Goal: Information Seeking & Learning: Learn about a topic

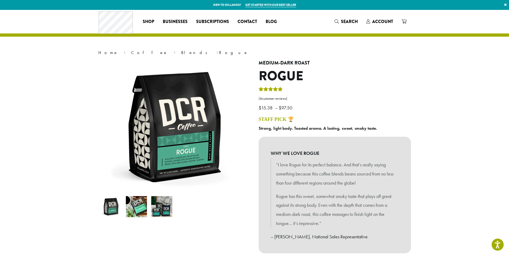
drag, startPoint x: 380, startPoint y: 130, endPoint x: 382, endPoint y: 125, distance: 5.7
click at [382, 125] on p "Strong, light body. Toasted aroma. A lasting, sweet, smoky taste." at bounding box center [335, 128] width 152 height 8
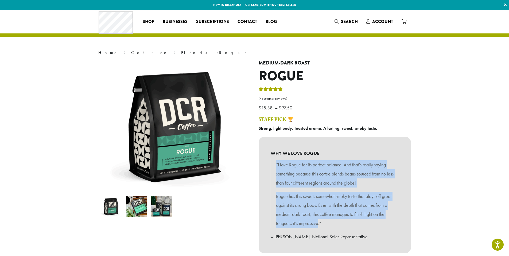
drag, startPoint x: 324, startPoint y: 223, endPoint x: 272, endPoint y: 163, distance: 79.2
click at [272, 163] on blockquote "“I love Rogue for its perfect balance. And that’s really saying something becau…" at bounding box center [335, 193] width 128 height 70
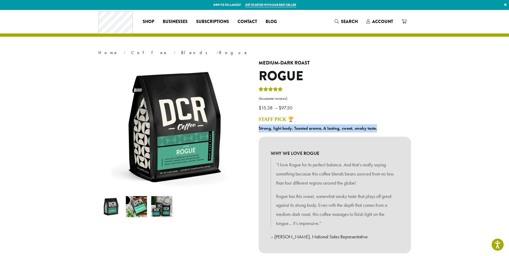
drag, startPoint x: 363, startPoint y: 128, endPoint x: 258, endPoint y: 130, distance: 104.8
click at [259, 130] on p "Strong, light body. Toasted aroma. A lasting, sweet, smoky taste." at bounding box center [335, 128] width 152 height 8
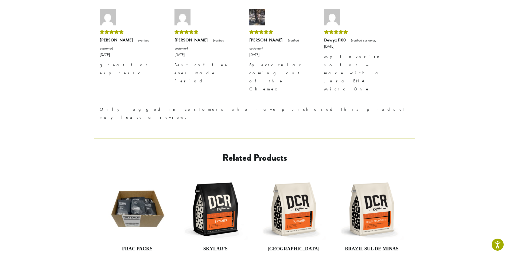
scroll to position [625, 0]
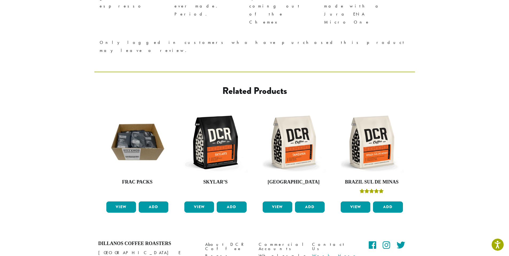
click at [319, 252] on link "Work Here" at bounding box center [334, 255] width 45 height 7
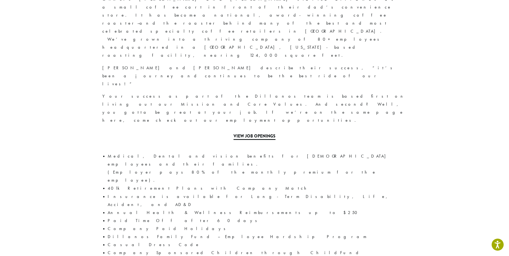
click at [265, 133] on link "View Job Openings" at bounding box center [255, 136] width 42 height 7
